Goal: Information Seeking & Learning: Find specific page/section

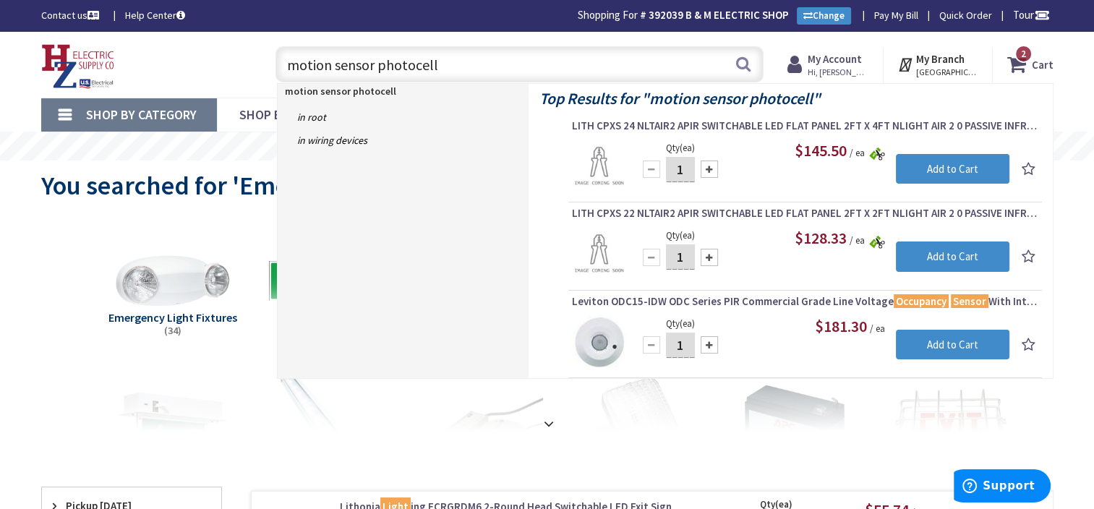
click at [454, 54] on input "motion sensor photocell" at bounding box center [520, 64] width 488 height 36
click at [461, 72] on input "motion sensor photocell" at bounding box center [520, 64] width 488 height 36
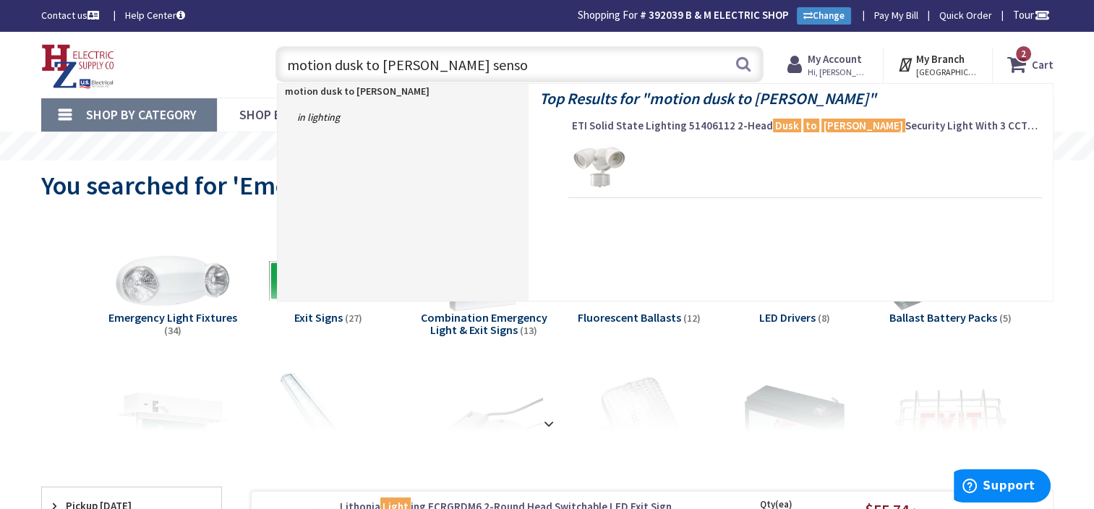
type input "motion dusk to dawn sensor"
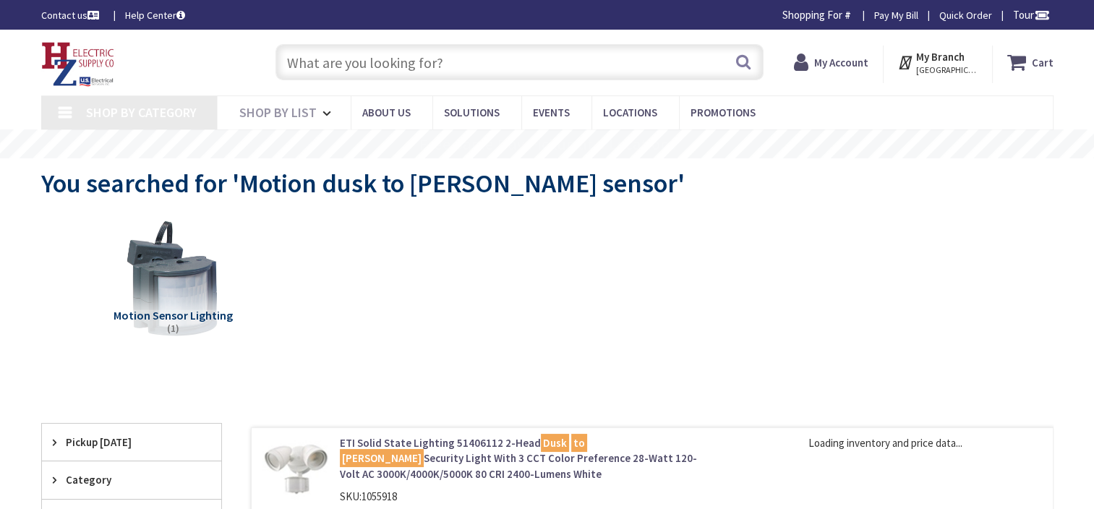
type input "Piper Farm, [STREET_ADDRESS]"
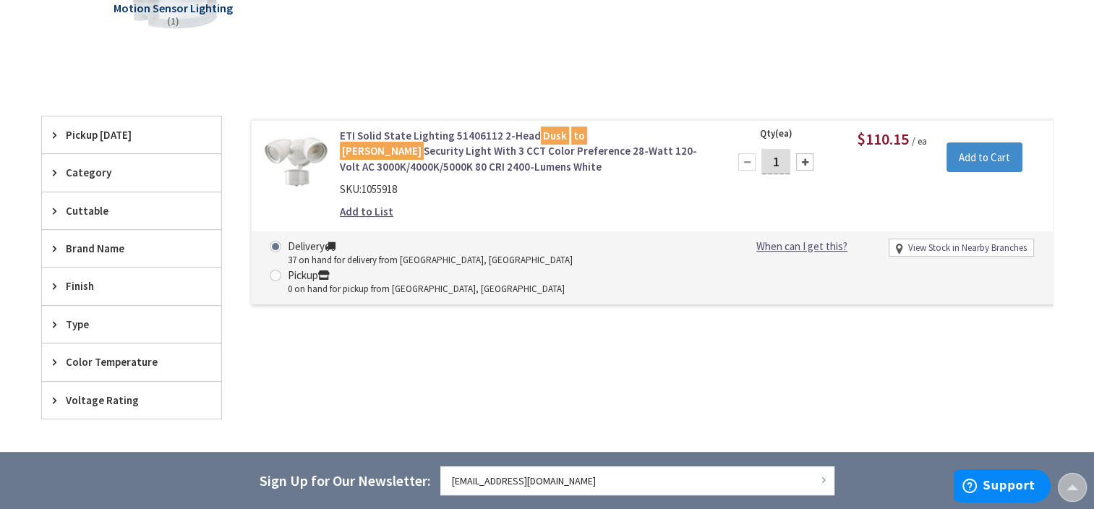
scroll to position [311, 0]
